Goal: Use online tool/utility

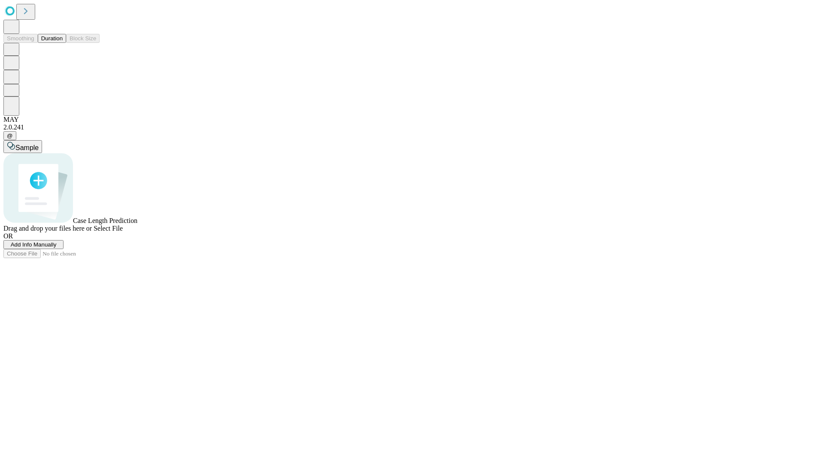
click at [63, 43] on button "Duration" at bounding box center [52, 38] width 28 height 9
click at [39, 144] on span "Sample" at bounding box center [26, 147] width 23 height 7
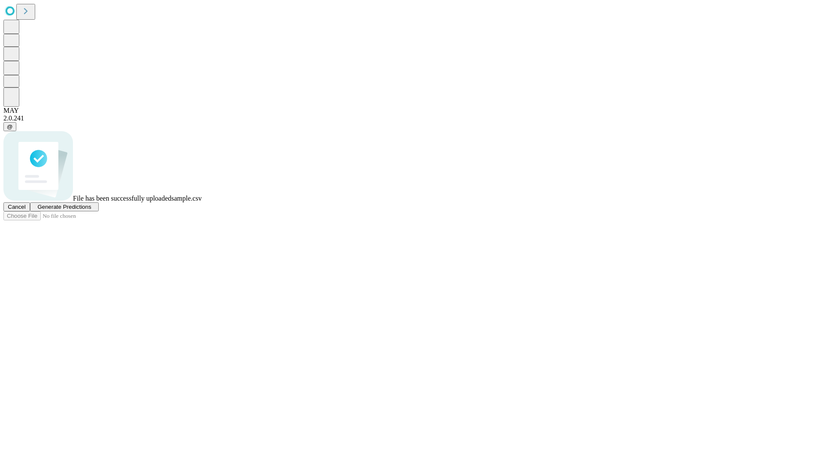
click at [91, 210] on span "Generate Predictions" at bounding box center [64, 207] width 54 height 6
